Goal: Transaction & Acquisition: Obtain resource

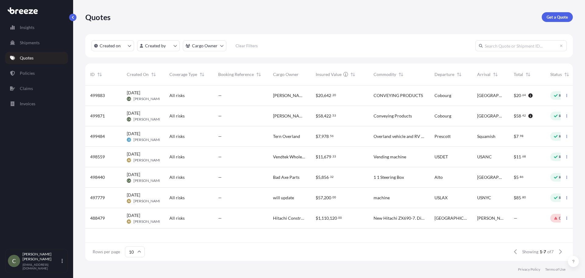
scroll to position [174, 483]
click at [34, 41] on p "Shipments" at bounding box center [30, 43] width 20 height 6
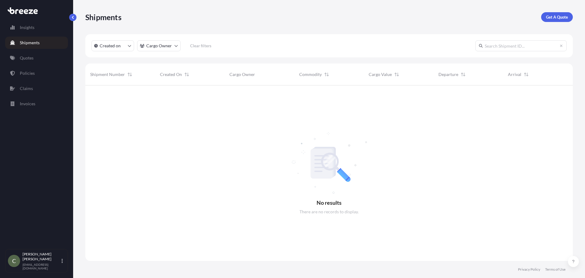
scroll to position [193, 483]
click at [553, 16] on p "Get A Quote" at bounding box center [557, 17] width 22 height 6
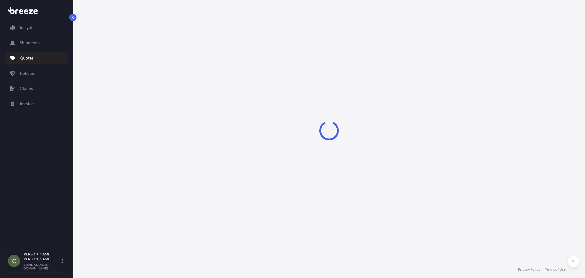
select select "Sea"
select select "1"
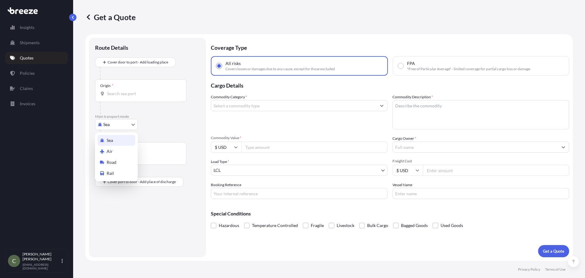
click at [131, 124] on body "Insights Shipments Quotes Policies Claims Invoices C [PERSON_NAME] [EMAIL_ADDRE…" at bounding box center [292, 139] width 585 height 278
click at [113, 159] on div "Road" at bounding box center [117, 162] width 38 height 11
select select "Road"
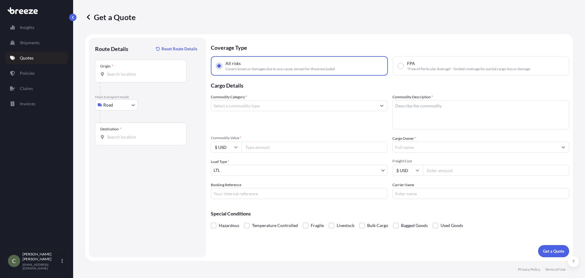
click at [127, 80] on div "Origin *" at bounding box center [140, 71] width 91 height 23
click at [127, 77] on input "Origin *" at bounding box center [143, 74] width 72 height 6
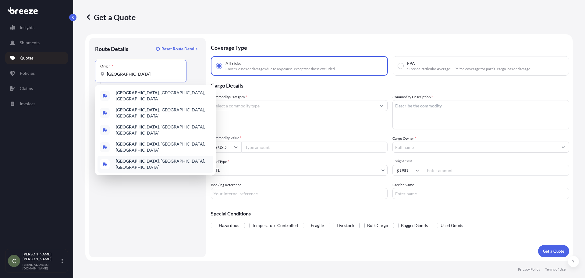
click at [133, 158] on b "[GEOGRAPHIC_DATA]" at bounding box center [137, 160] width 43 height 5
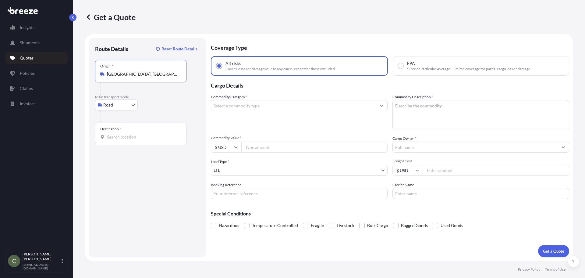
type input "[GEOGRAPHIC_DATA], [GEOGRAPHIC_DATA], [GEOGRAPHIC_DATA]"
click at [129, 134] on input "Destination *" at bounding box center [143, 137] width 72 height 6
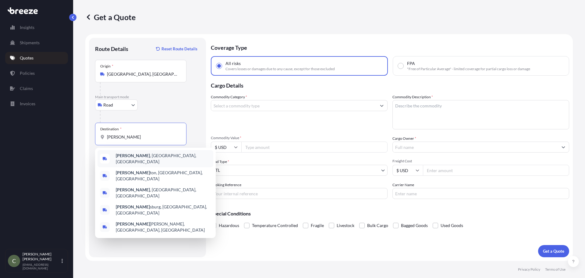
click at [131, 159] on span "Warren , [GEOGRAPHIC_DATA], [GEOGRAPHIC_DATA]" at bounding box center [163, 158] width 95 height 12
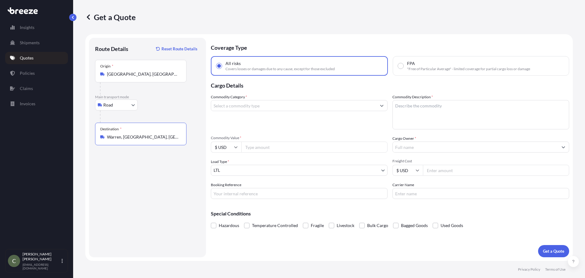
type input "Warren, [GEOGRAPHIC_DATA], [GEOGRAPHIC_DATA]"
click at [270, 107] on input "Commodity Category *" at bounding box center [293, 105] width 165 height 11
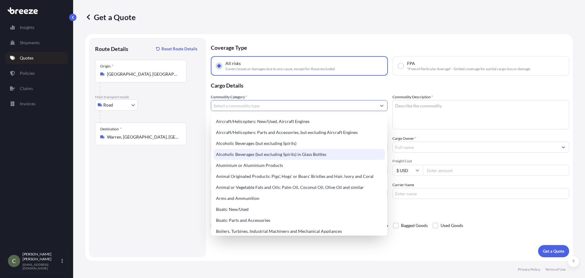
click at [323, 152] on div "Alcoholic Beverages (but excluding Spirits) in Glass Bottles" at bounding box center [299, 154] width 171 height 11
type input "Alcoholic Beverages (but excluding Spirits) in Glass Bottles"
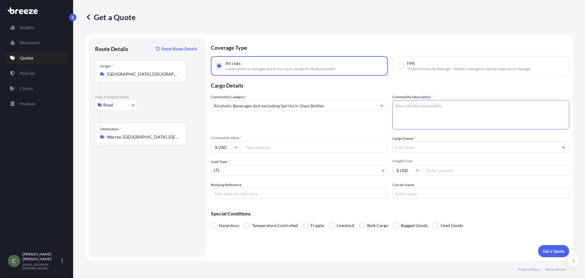
click at [414, 115] on textarea "Commodity Description *" at bounding box center [481, 114] width 177 height 29
type textarea "W"
click at [423, 102] on textarea "Commodity Description *" at bounding box center [481, 114] width 177 height 29
paste textarea "Wine in cases on a pallet, wrapped and packaged by wine people"
type textarea "Wine in cases on a pallet, wrapped and packaged by wine people"
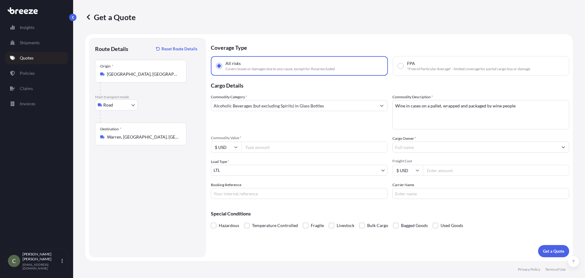
click at [343, 147] on input "Commodity Value *" at bounding box center [314, 146] width 146 height 11
type input "6400"
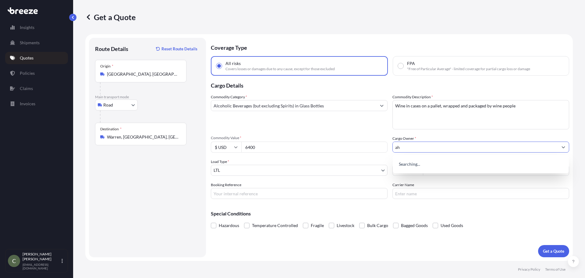
type input "a"
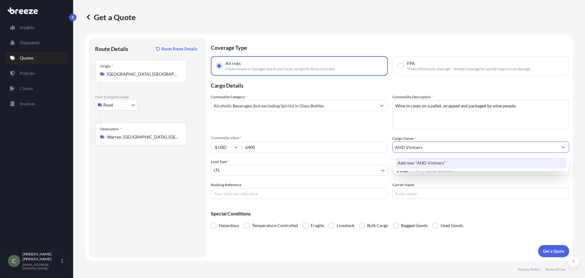
click at [425, 166] on span "Add new "AHD Vintners"" at bounding box center [422, 163] width 48 height 6
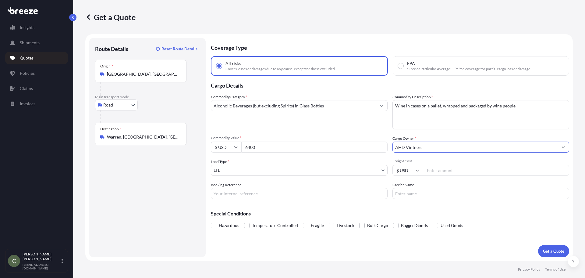
type input "AHD Vintners"
click at [438, 172] on input "Freight Cost" at bounding box center [496, 170] width 146 height 11
type input "234.96"
click at [421, 213] on p "Special Conditions" at bounding box center [390, 213] width 359 height 5
click at [548, 252] on p "Get a Quote" at bounding box center [553, 251] width 21 height 6
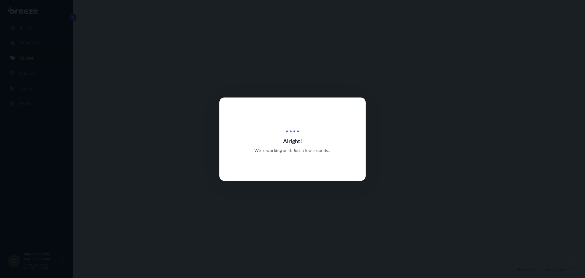
select select "Road"
select select "1"
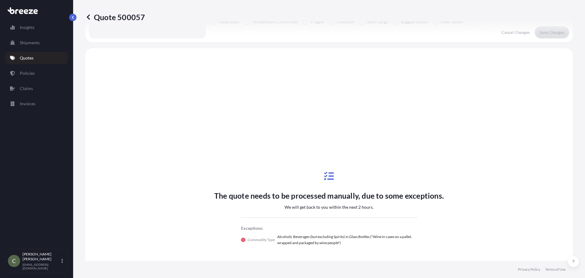
scroll to position [221, 0]
